Goal: Task Accomplishment & Management: Use online tool/utility

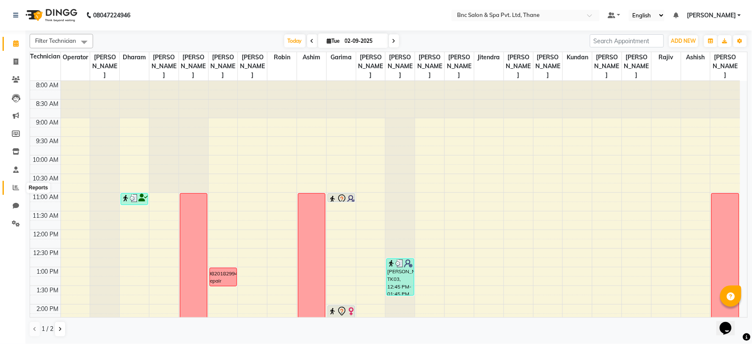
click at [16, 186] on icon at bounding box center [16, 187] width 6 height 6
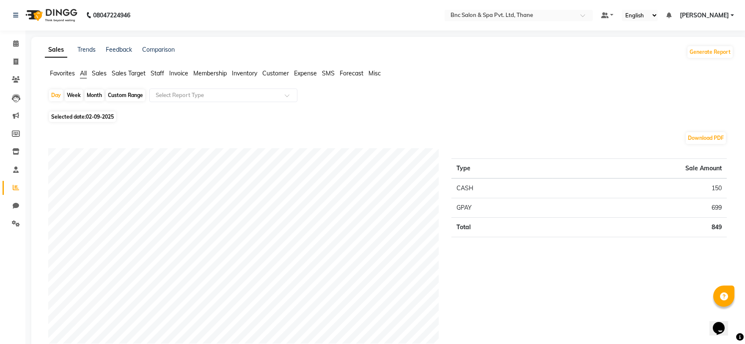
click at [101, 69] on span "Sales" at bounding box center [99, 73] width 15 height 8
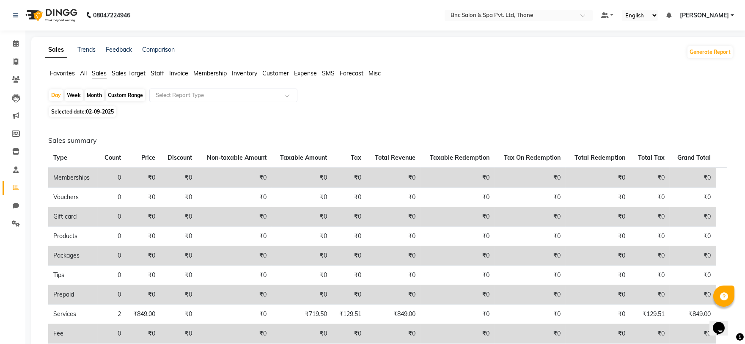
click at [103, 73] on span "Sales" at bounding box center [99, 73] width 15 height 8
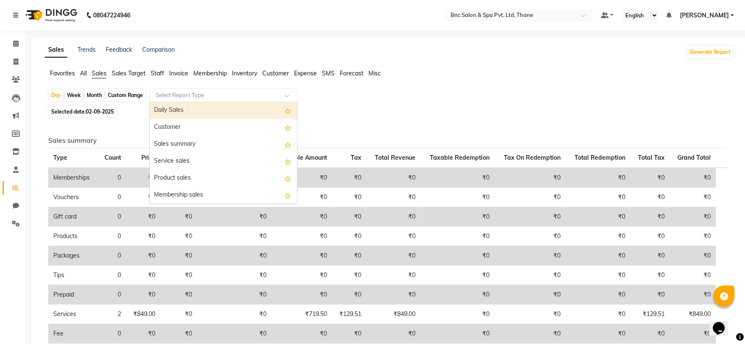
drag, startPoint x: 260, startPoint y: 102, endPoint x: 261, endPoint y: 96, distance: 6.1
click at [260, 102] on ng-select "Select Report Type Daily Sales Customer Sales summary Service sales Product sal…" at bounding box center [223, 95] width 148 height 14
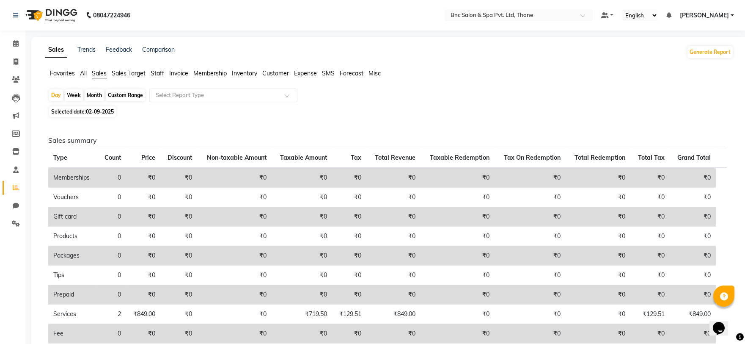
click at [176, 79] on div "Favorites All Sales Sales Target Staff Invoice Membership Inventory Customer Ex…" at bounding box center [389, 77] width 701 height 16
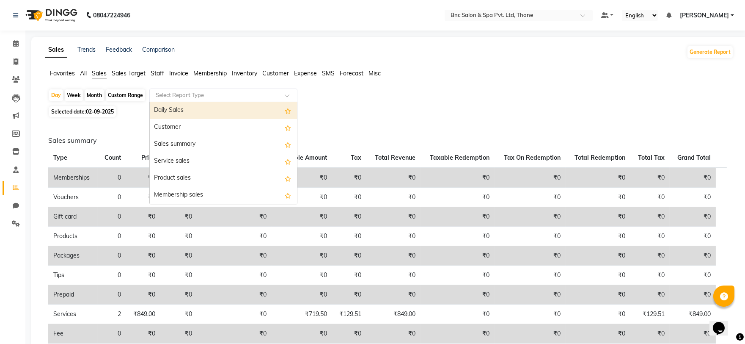
click at [171, 96] on input "text" at bounding box center [215, 95] width 122 height 8
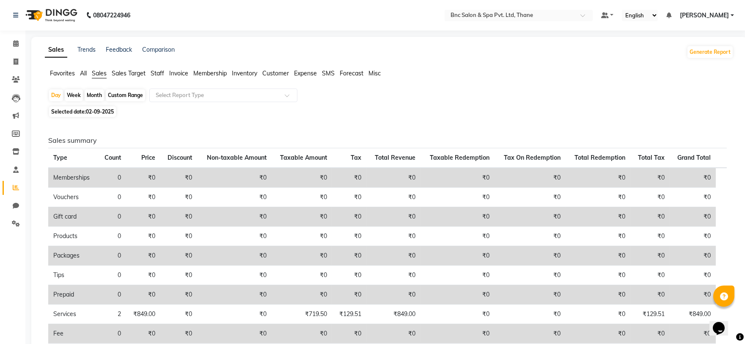
click at [129, 94] on div "Custom Range" at bounding box center [125, 95] width 39 height 12
select select "9"
select select "2025"
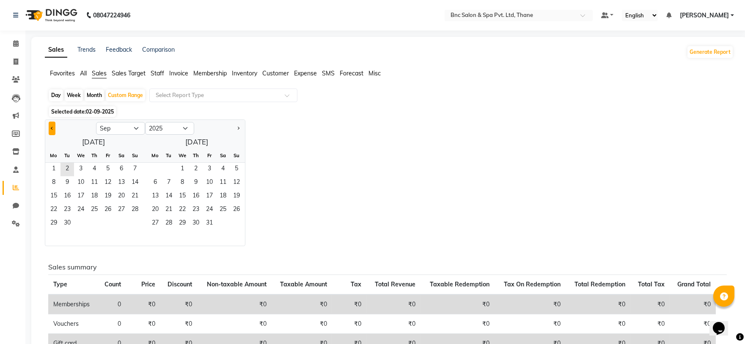
click at [53, 129] on button "Previous month" at bounding box center [52, 128] width 7 height 14
select select "8"
click at [109, 168] on span "1" at bounding box center [108, 169] width 14 height 14
click at [139, 223] on span "31" at bounding box center [135, 224] width 14 height 14
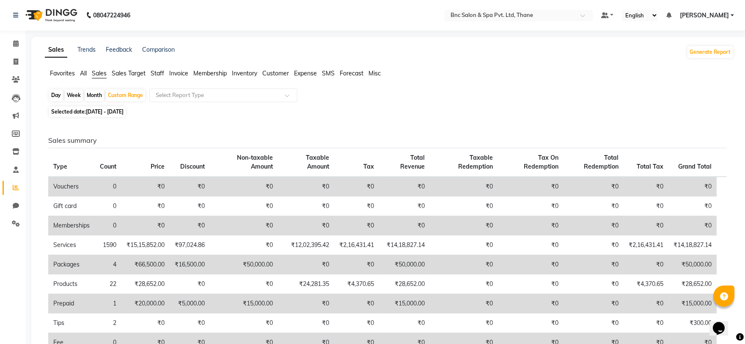
click at [85, 74] on span "All" at bounding box center [83, 73] width 7 height 8
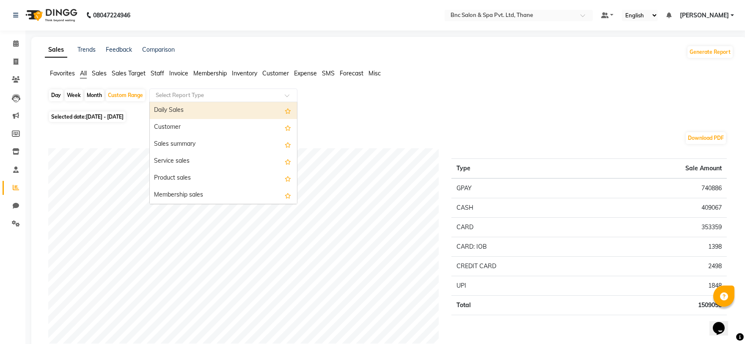
click at [209, 99] on input "text" at bounding box center [215, 95] width 122 height 8
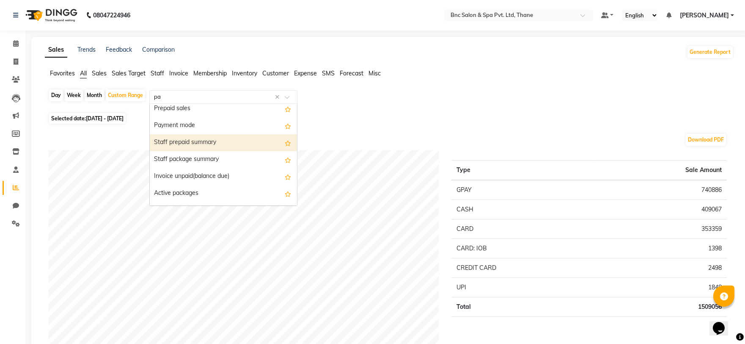
type input "pay"
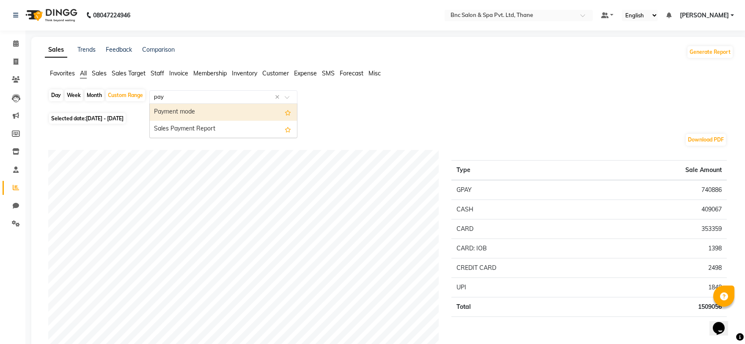
click at [191, 108] on div "Payment mode" at bounding box center [223, 112] width 147 height 17
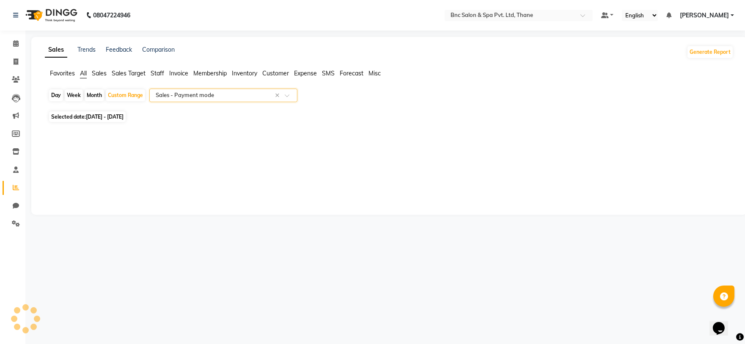
select select "full_report"
select select "csv"
click at [233, 99] on div "Select Report Type × Sales - Payment mode ×" at bounding box center [223, 95] width 148 height 14
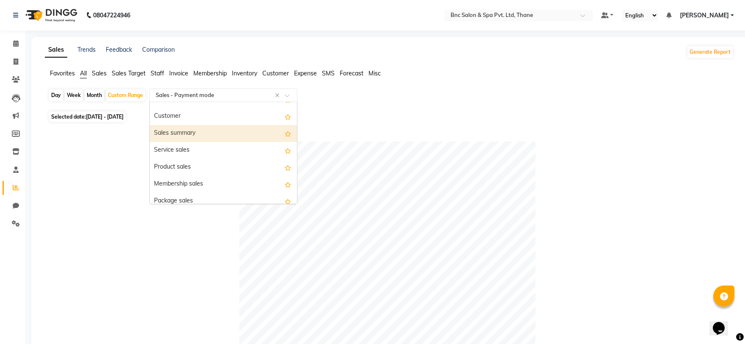
click at [209, 129] on div "Sales summary" at bounding box center [223, 133] width 147 height 17
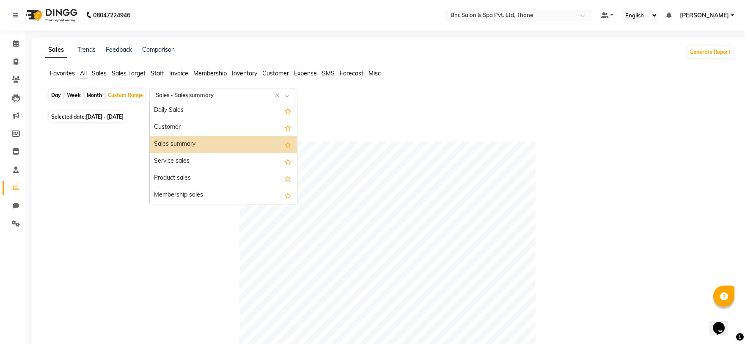
click at [201, 96] on input "text" at bounding box center [215, 95] width 122 height 8
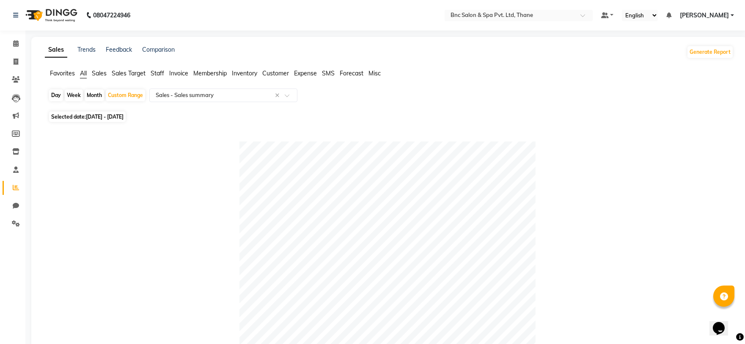
click at [99, 75] on span "Sales" at bounding box center [99, 73] width 15 height 8
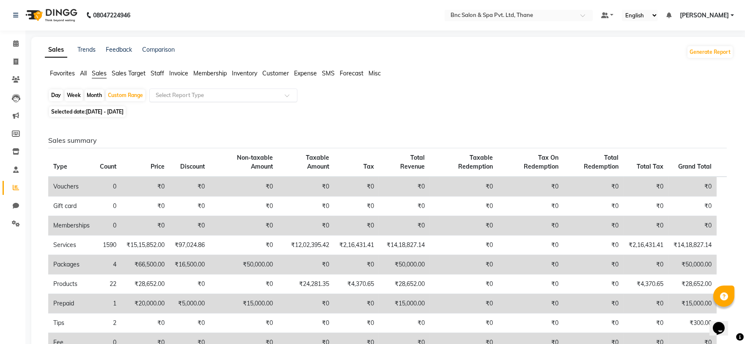
click at [207, 96] on input "text" at bounding box center [215, 95] width 122 height 8
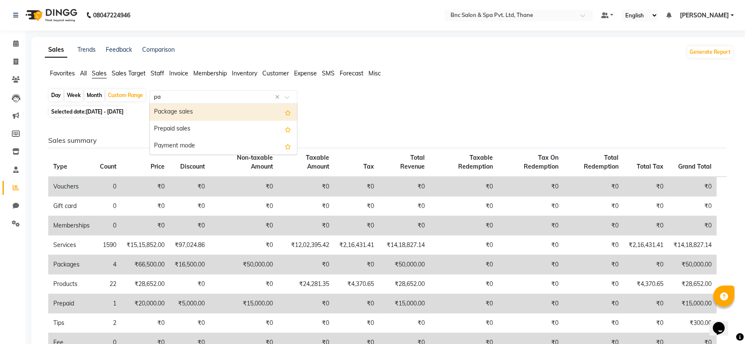
type input "pay"
click at [176, 118] on div "Payment mode" at bounding box center [223, 112] width 147 height 17
select select "full_report"
select select "csv"
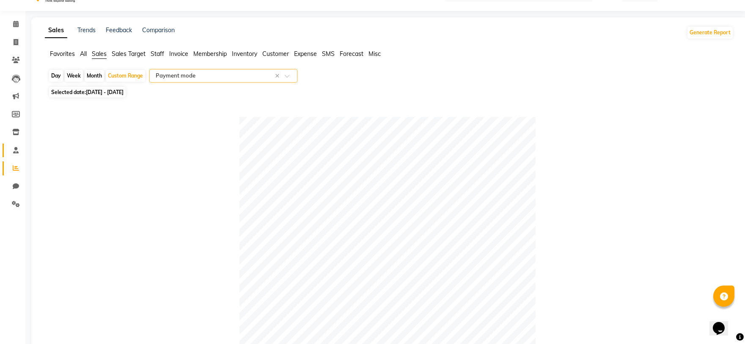
scroll to position [9, 0]
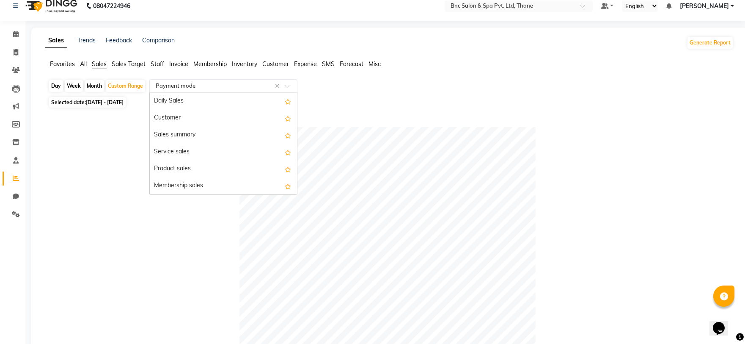
click at [213, 86] on input "text" at bounding box center [215, 86] width 122 height 8
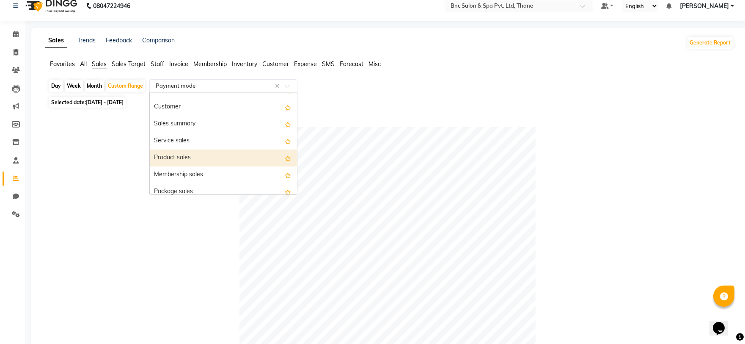
scroll to position [0, 0]
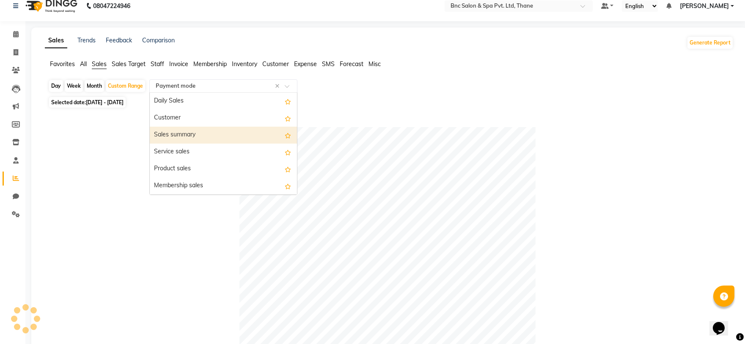
click at [187, 135] on div "Sales summary" at bounding box center [223, 135] width 147 height 17
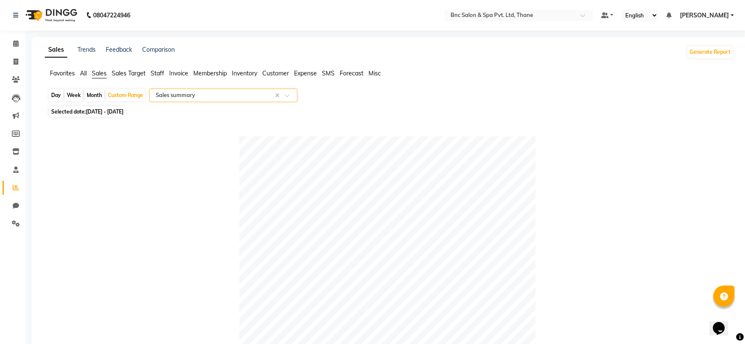
click at [94, 95] on div "Month" at bounding box center [94, 95] width 19 height 12
select select "8"
select select "2025"
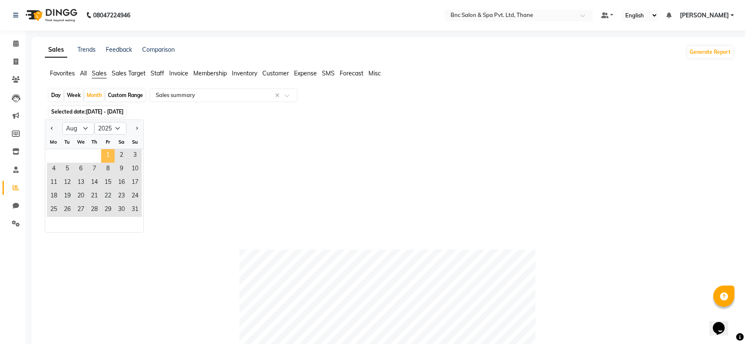
click at [104, 154] on span "1" at bounding box center [108, 156] width 14 height 14
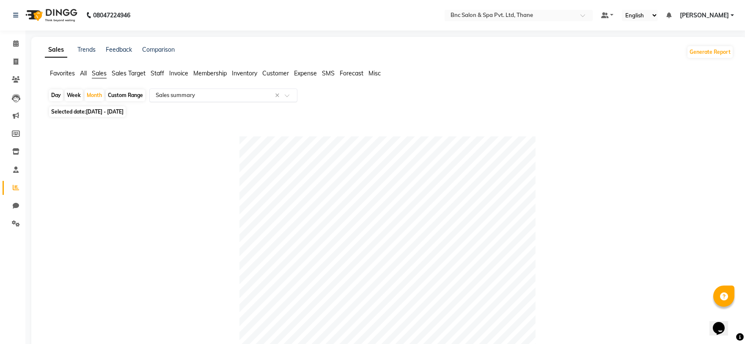
click at [180, 92] on input "text" at bounding box center [215, 95] width 122 height 8
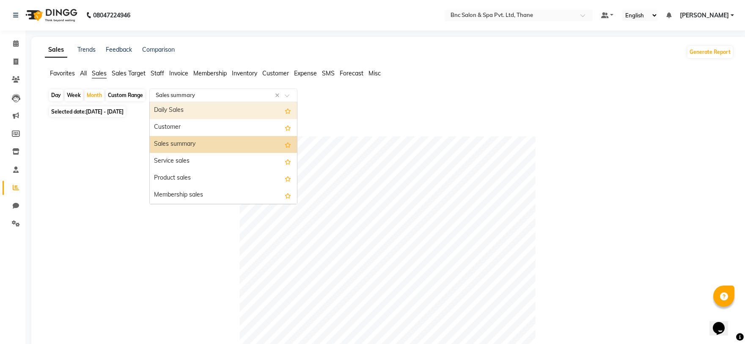
click at [183, 115] on div "Daily Sales" at bounding box center [223, 110] width 147 height 17
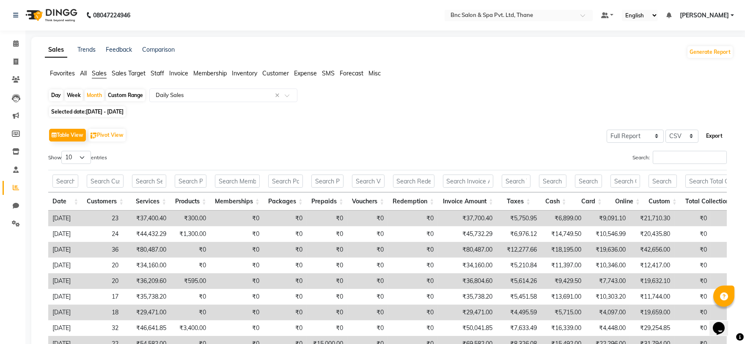
click at [714, 137] on button "Export" at bounding box center [714, 136] width 23 height 14
